Goal: Feedback & Contribution: Leave review/rating

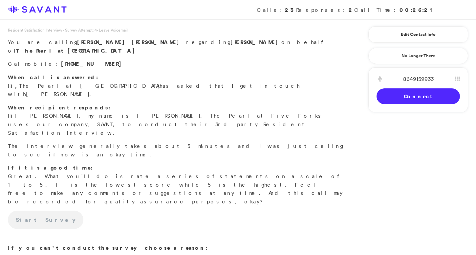
click at [407, 100] on link "Connect" at bounding box center [417, 96] width 83 height 16
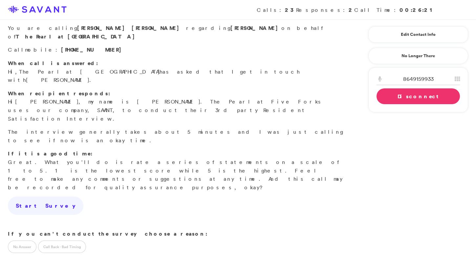
scroll to position [18, 0]
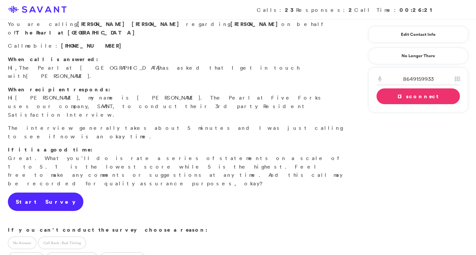
click at [43, 192] on link "Start Survey" at bounding box center [45, 201] width 75 height 18
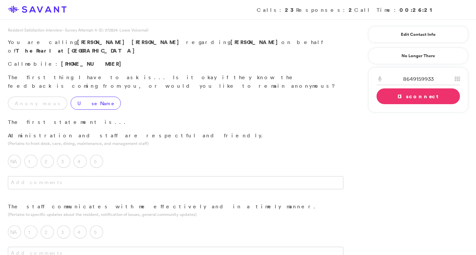
click at [74, 96] on label "Use Name" at bounding box center [96, 102] width 50 height 13
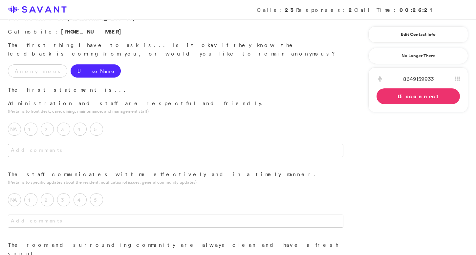
scroll to position [40, 0]
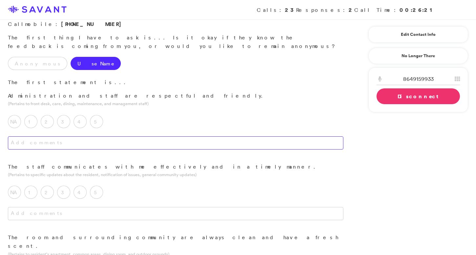
click at [118, 136] on textarea at bounding box center [175, 142] width 335 height 13
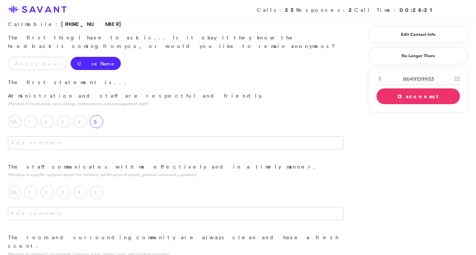
click at [100, 115] on label "5" at bounding box center [96, 121] width 13 height 13
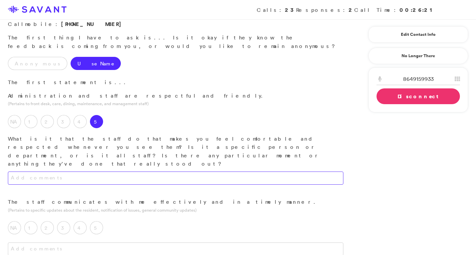
click at [101, 171] on textarea at bounding box center [175, 177] width 335 height 13
drag, startPoint x: 229, startPoint y: 146, endPoint x: 147, endPoint y: 142, distance: 82.5
click at [147, 171] on textarea "They always greet me kindly. They're always helping residents; they are always …" at bounding box center [175, 177] width 335 height 13
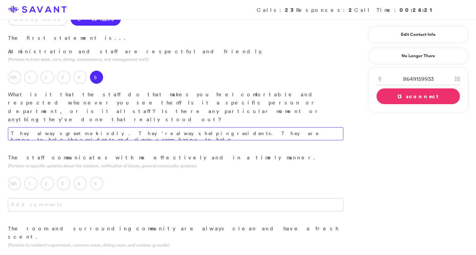
scroll to position [87, 0]
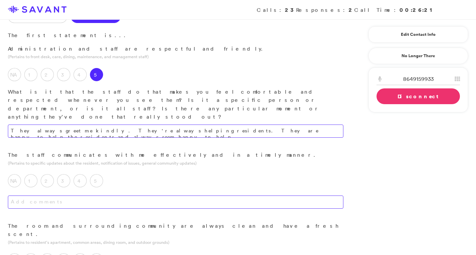
type textarea "They always greet me kindly. They're always helping residents. They are happy t…"
click at [138, 195] on textarea at bounding box center [175, 201] width 335 height 13
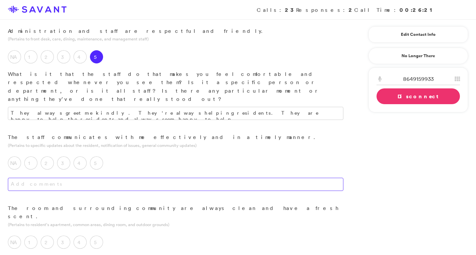
scroll to position [105, 0]
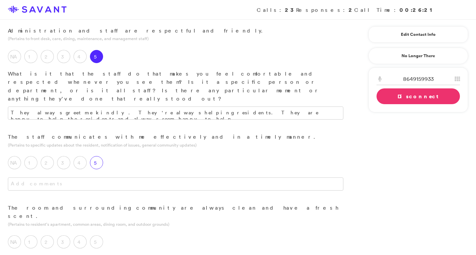
click at [99, 156] on label "5" at bounding box center [96, 162] width 13 height 13
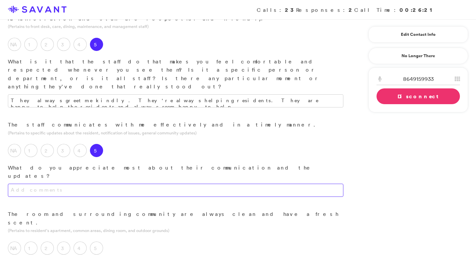
scroll to position [120, 0]
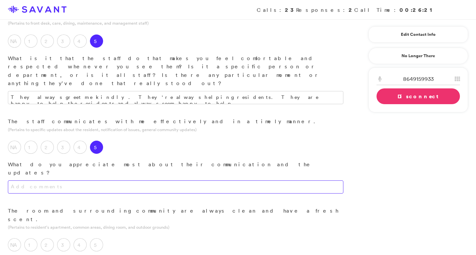
click at [114, 180] on textarea at bounding box center [175, 186] width 335 height 13
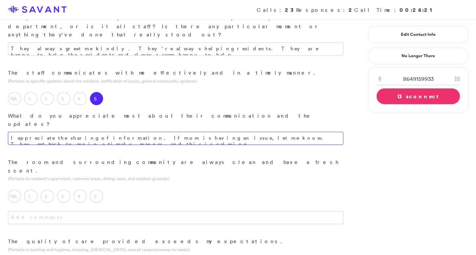
scroll to position [175, 0]
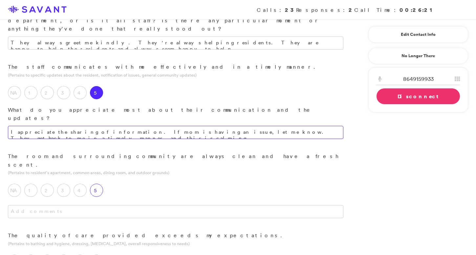
type textarea "I appreciate the sharing of information. If mom is having an issue, let me know…"
click at [99, 183] on label "5" at bounding box center [96, 189] width 13 height 13
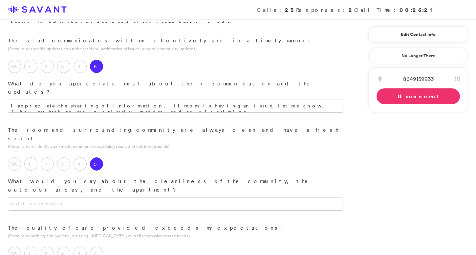
scroll to position [218, 0]
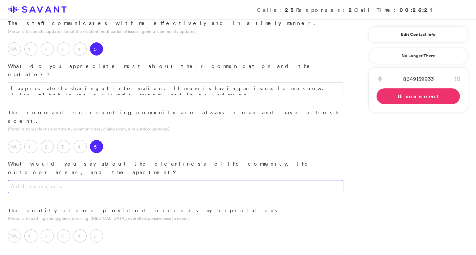
click at [117, 122] on div "The room and surrounding community are always clean and have a fresh scent. (Pe…" at bounding box center [175, 157] width 351 height 98
click at [120, 180] on textarea at bounding box center [175, 186] width 335 height 13
click at [121, 180] on textarea at bounding box center [175, 186] width 335 height 13
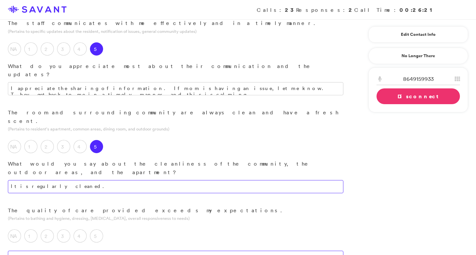
type textarea "It is regularly cleaned."
click at [120, 250] on textarea at bounding box center [175, 256] width 335 height 13
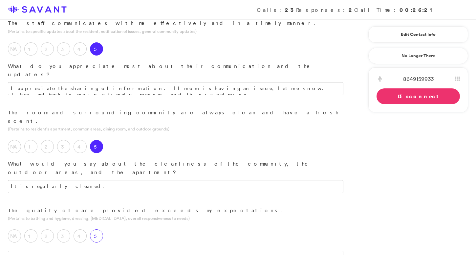
click at [96, 229] on label "5" at bounding box center [96, 235] width 13 height 13
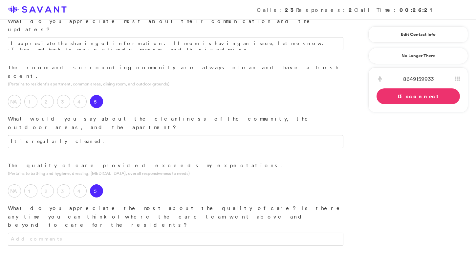
scroll to position [264, 0]
click at [158, 232] on textarea at bounding box center [175, 238] width 335 height 13
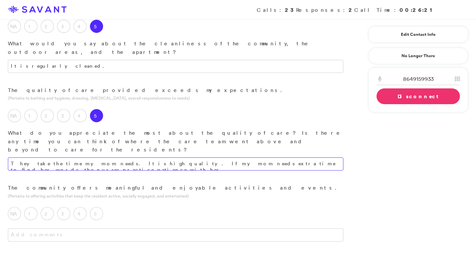
scroll to position [341, 0]
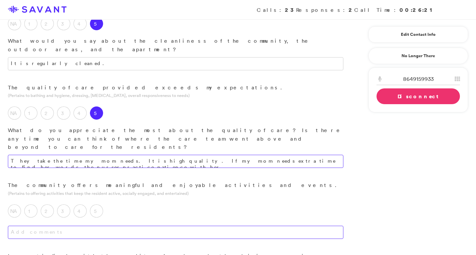
type textarea "They take the time my mom needs. It is high quality. If my mom needs extra time…"
click at [168, 225] on textarea at bounding box center [175, 231] width 335 height 13
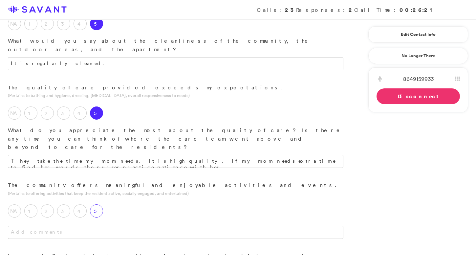
click at [100, 204] on label "5" at bounding box center [96, 210] width 13 height 13
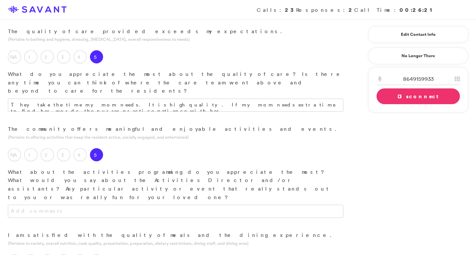
scroll to position [398, 0]
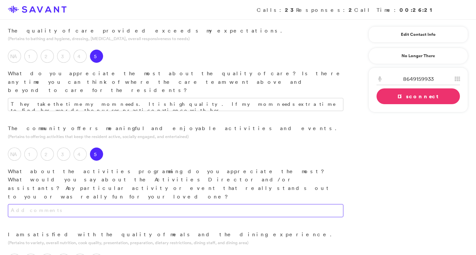
click at [125, 204] on textarea at bounding box center [175, 210] width 335 height 13
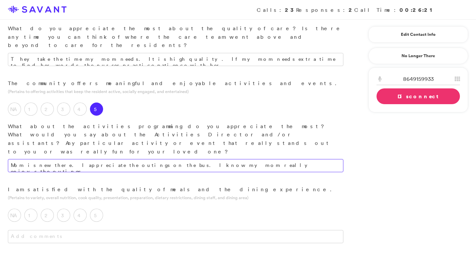
scroll to position [447, 0]
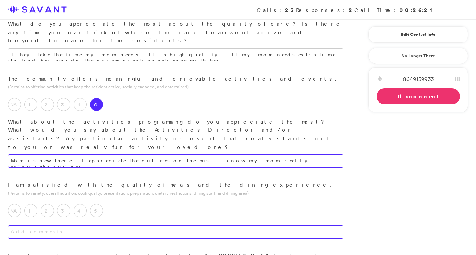
type textarea "Mom is new there. I appreciate the outings on the bus. I know my mom really enj…"
click at [180, 225] on textarea at bounding box center [175, 231] width 335 height 13
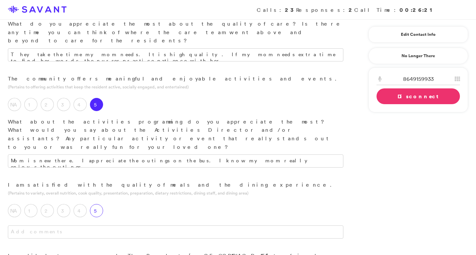
click at [95, 204] on label "5" at bounding box center [96, 210] width 13 height 13
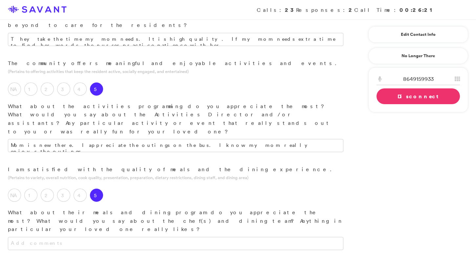
scroll to position [469, 0]
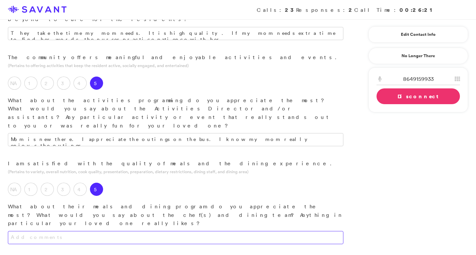
click at [129, 231] on textarea at bounding box center [175, 237] width 335 height 13
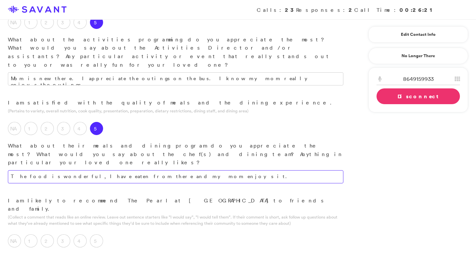
scroll to position [547, 0]
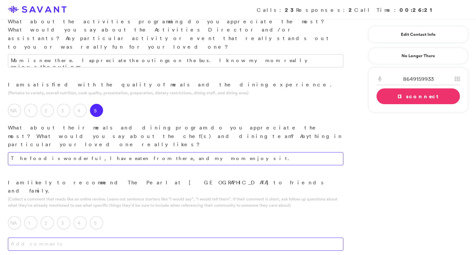
type textarea "The food is wonderful, I have eaten from there, and my mom enjoys it."
click at [132, 237] on textarea at bounding box center [175, 243] width 335 height 13
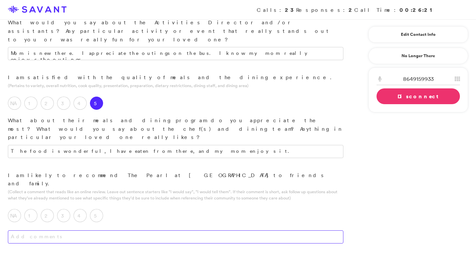
scroll to position [556, 0]
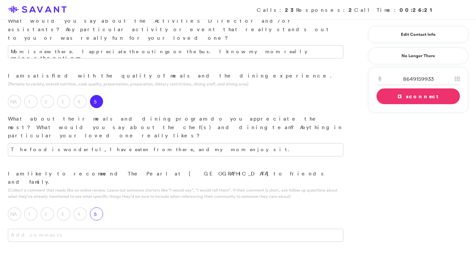
click at [98, 207] on label "5" at bounding box center [96, 213] width 13 height 13
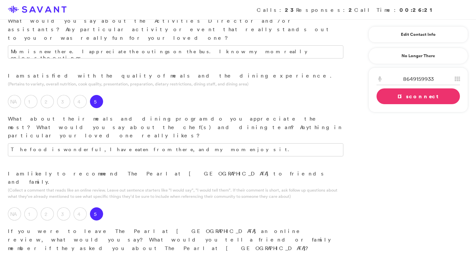
scroll to position [569, 0]
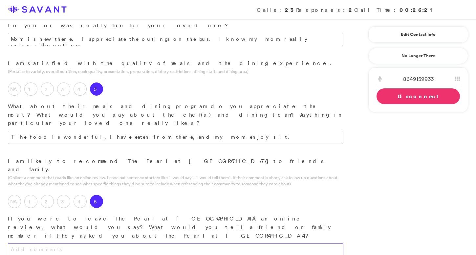
click at [119, 243] on textarea at bounding box center [175, 249] width 335 height 13
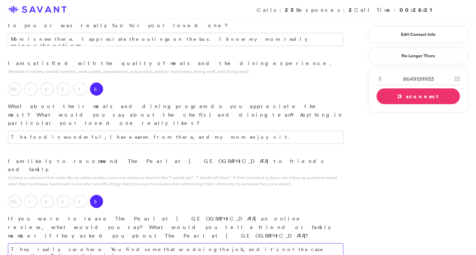
type textarea "They really care here. You find some that are doing the job, and it's not the c…"
type textarea "The cleanliness and the staff. The staff are wonderful towards my mom; they are…"
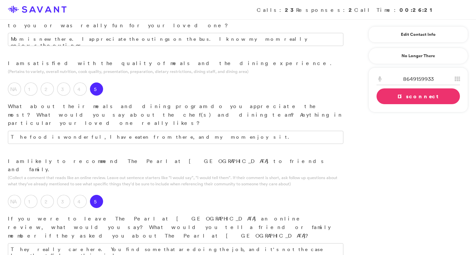
scroll to position [582, 0]
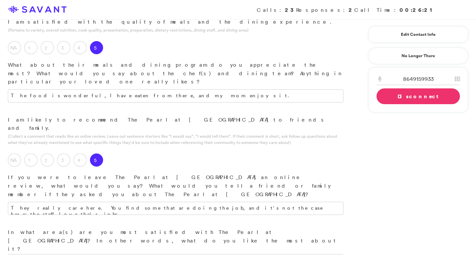
scroll to position [636, 0]
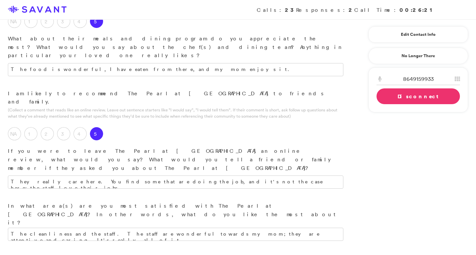
type textarea "I'm sure there is; there's nothing for me to specifically point out."
click at [400, 96] on link "Disconnect" at bounding box center [417, 96] width 83 height 16
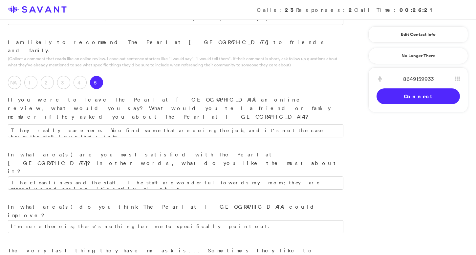
scroll to position [702, 0]
